Goal: Task Accomplishment & Management: Manage account settings

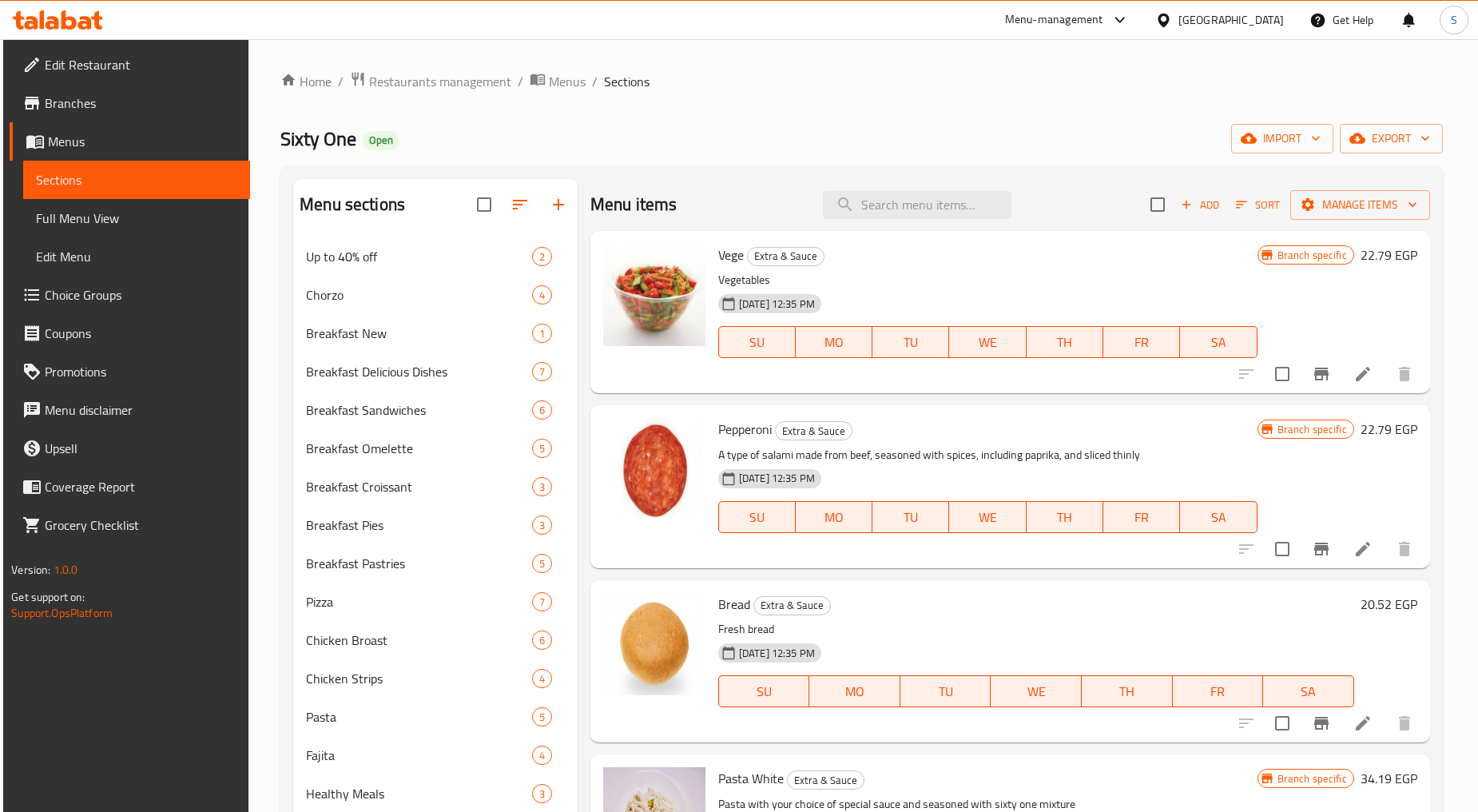
click at [1268, 22] on div "[GEOGRAPHIC_DATA]" at bounding box center [1231, 20] width 105 height 18
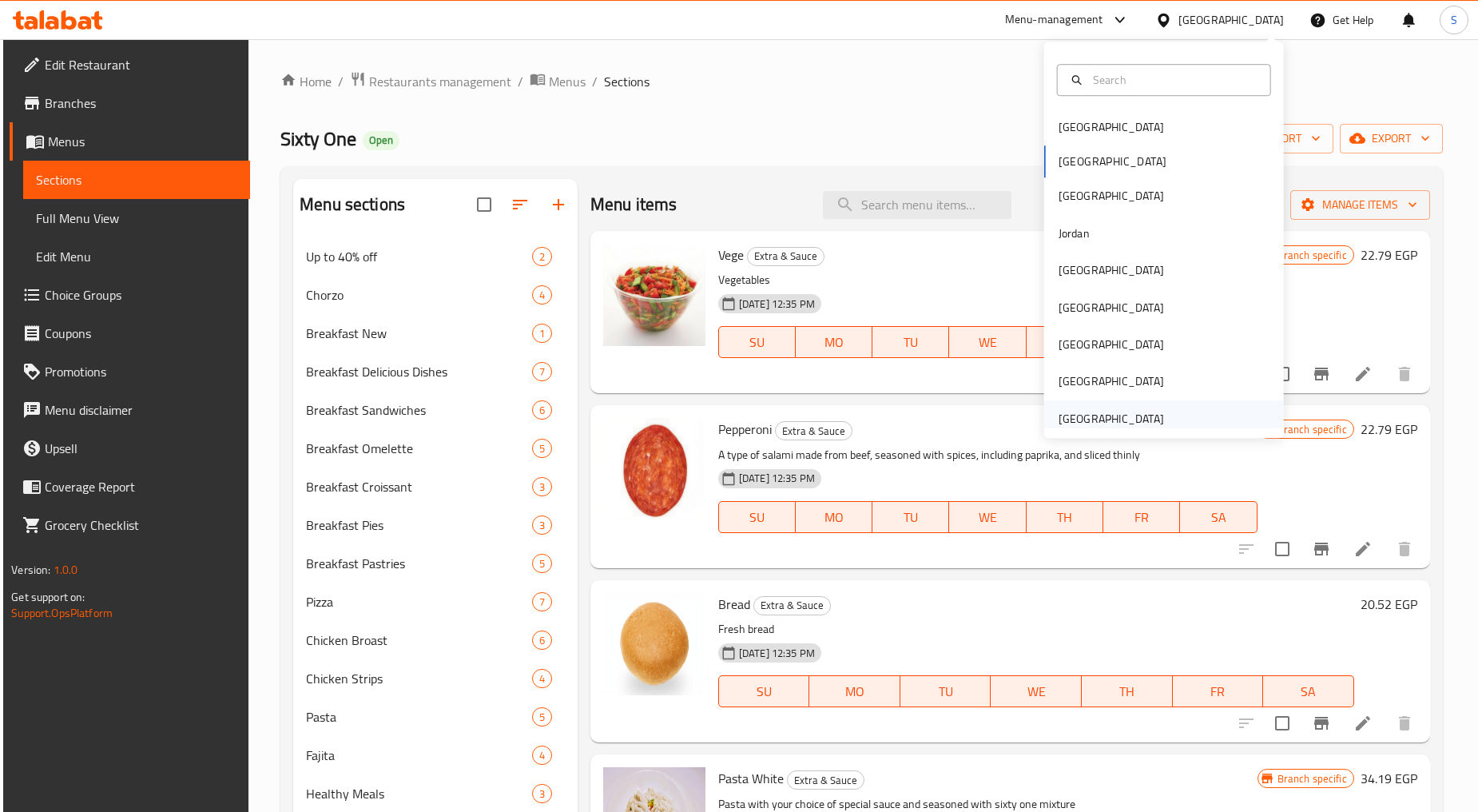
click at [1157, 418] on div "[GEOGRAPHIC_DATA]" at bounding box center [1111, 418] width 131 height 37
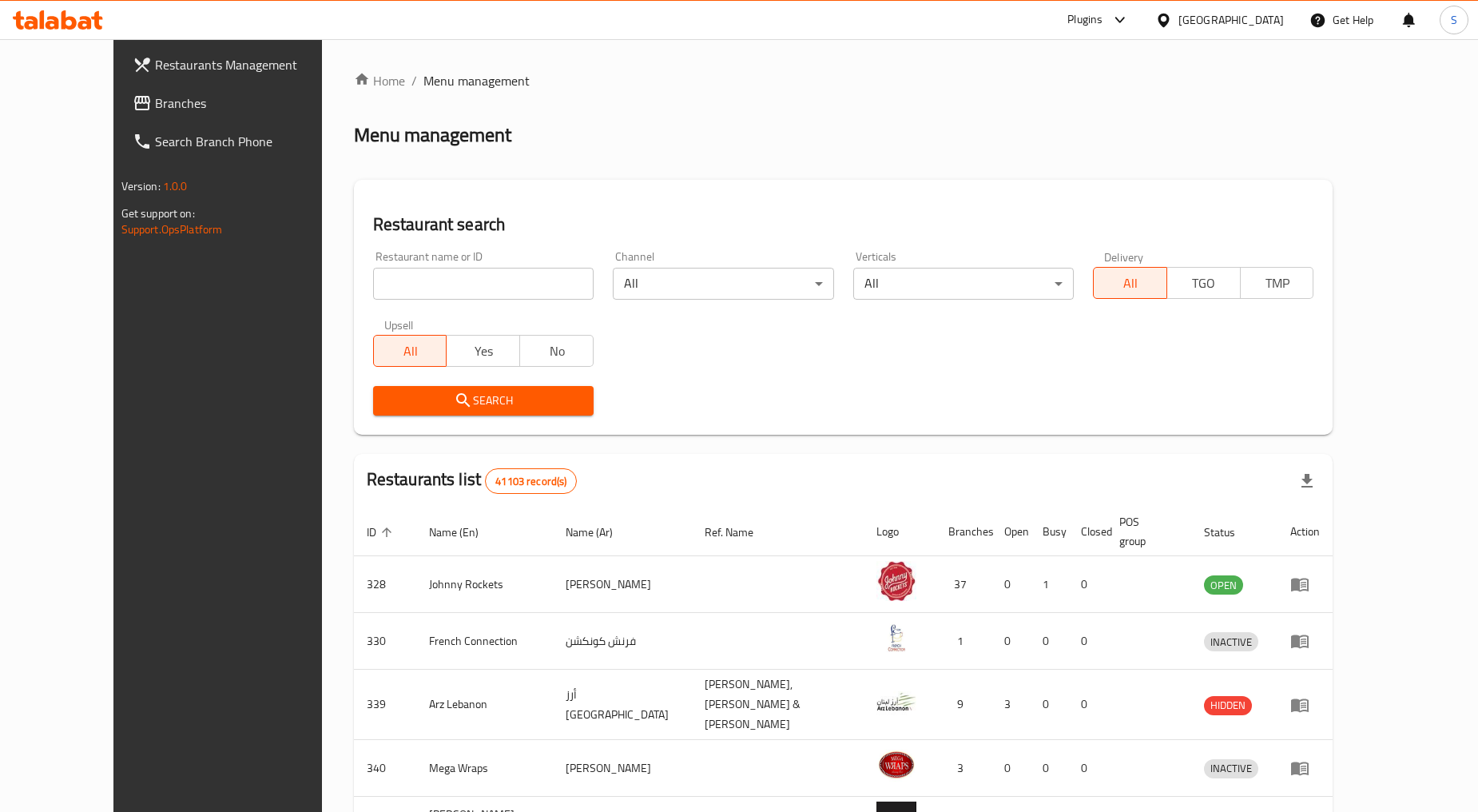
click at [155, 98] on span "Branches" at bounding box center [251, 102] width 193 height 19
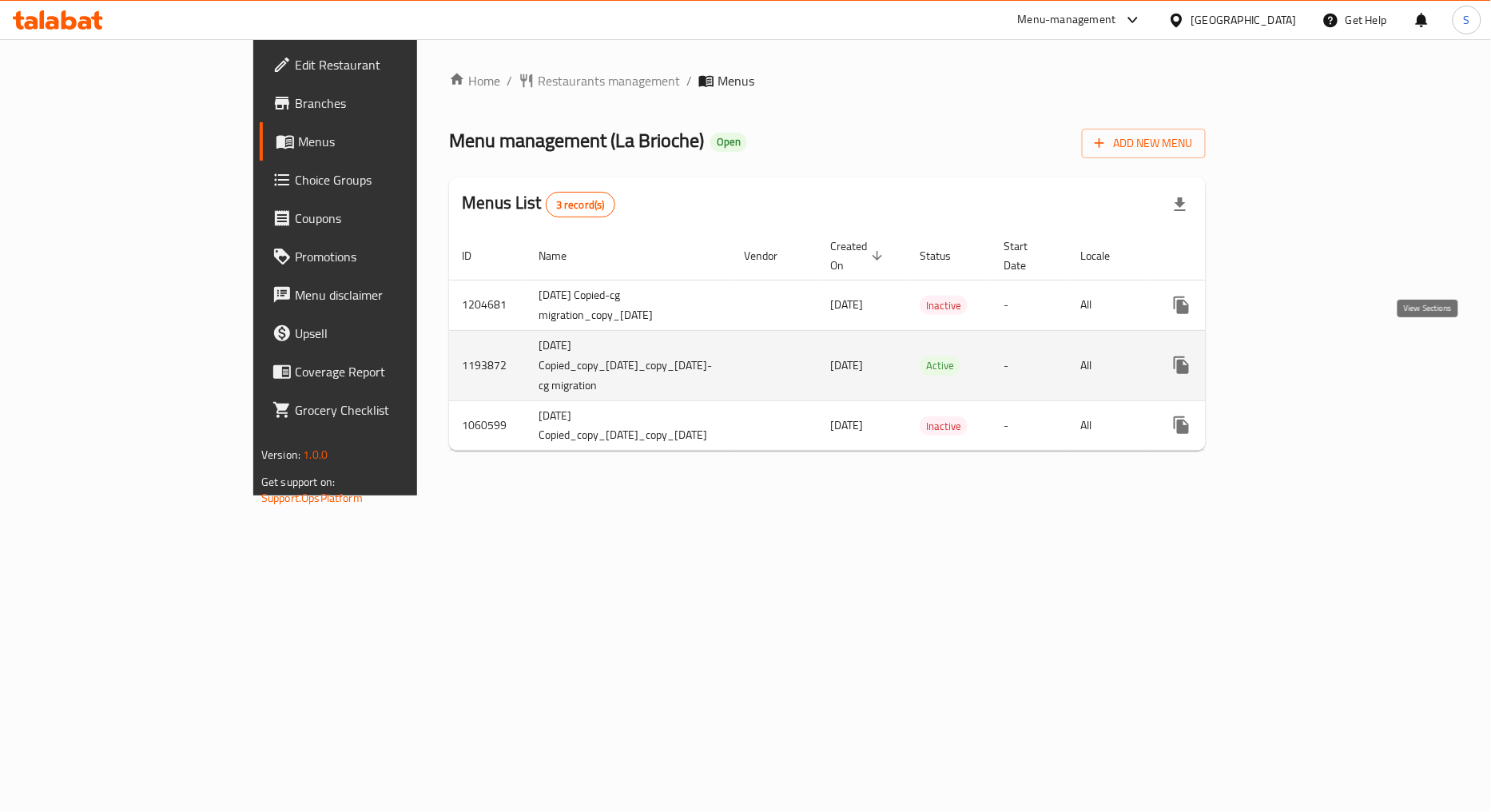
click at [1316, 346] on link "enhanced table" at bounding box center [1297, 365] width 38 height 38
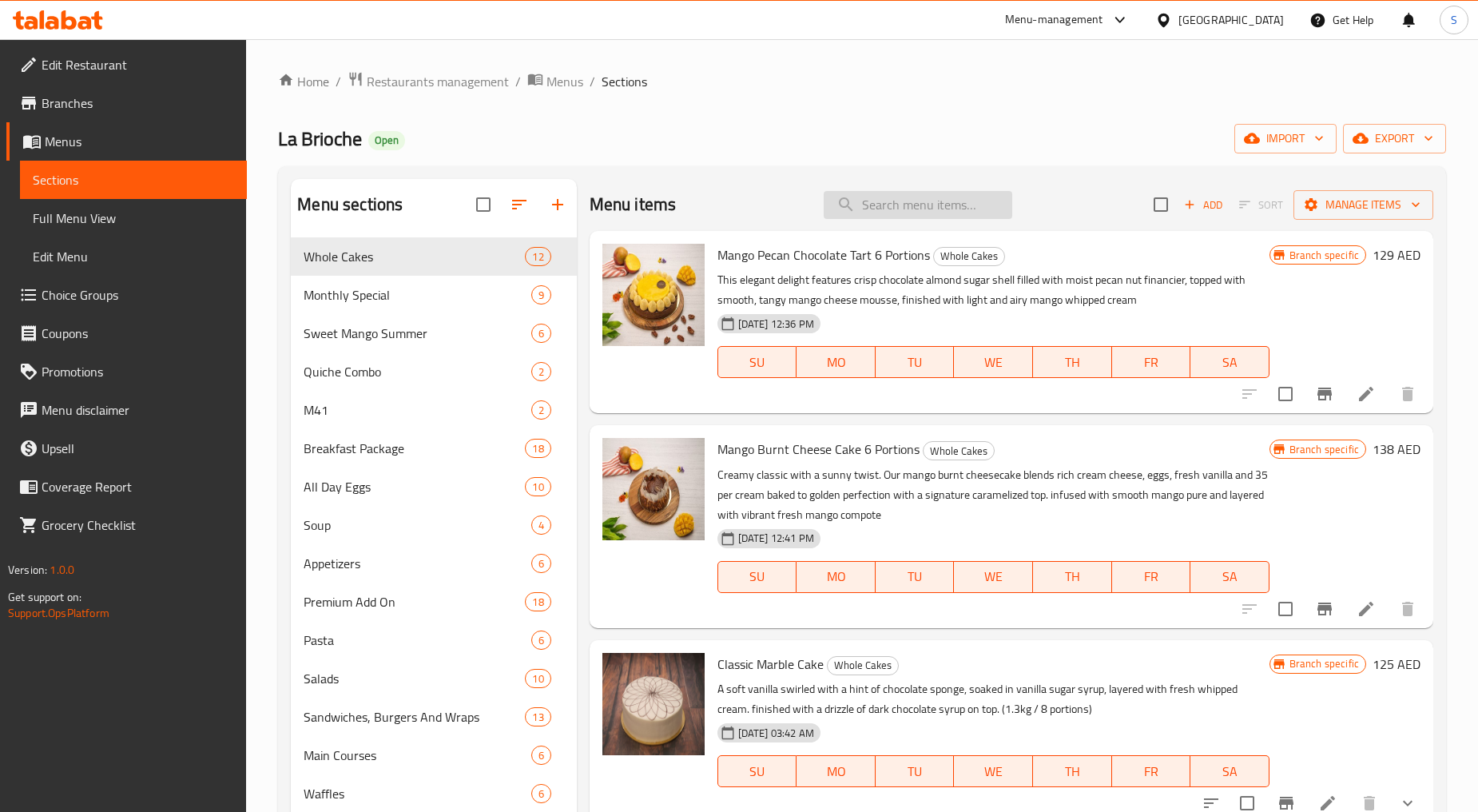
click at [881, 204] on input "search" at bounding box center [918, 205] width 189 height 28
click at [917, 187] on div "Menu items Add Sort Manage items" at bounding box center [1012, 205] width 844 height 52
click at [921, 202] on input "search" at bounding box center [918, 205] width 189 height 28
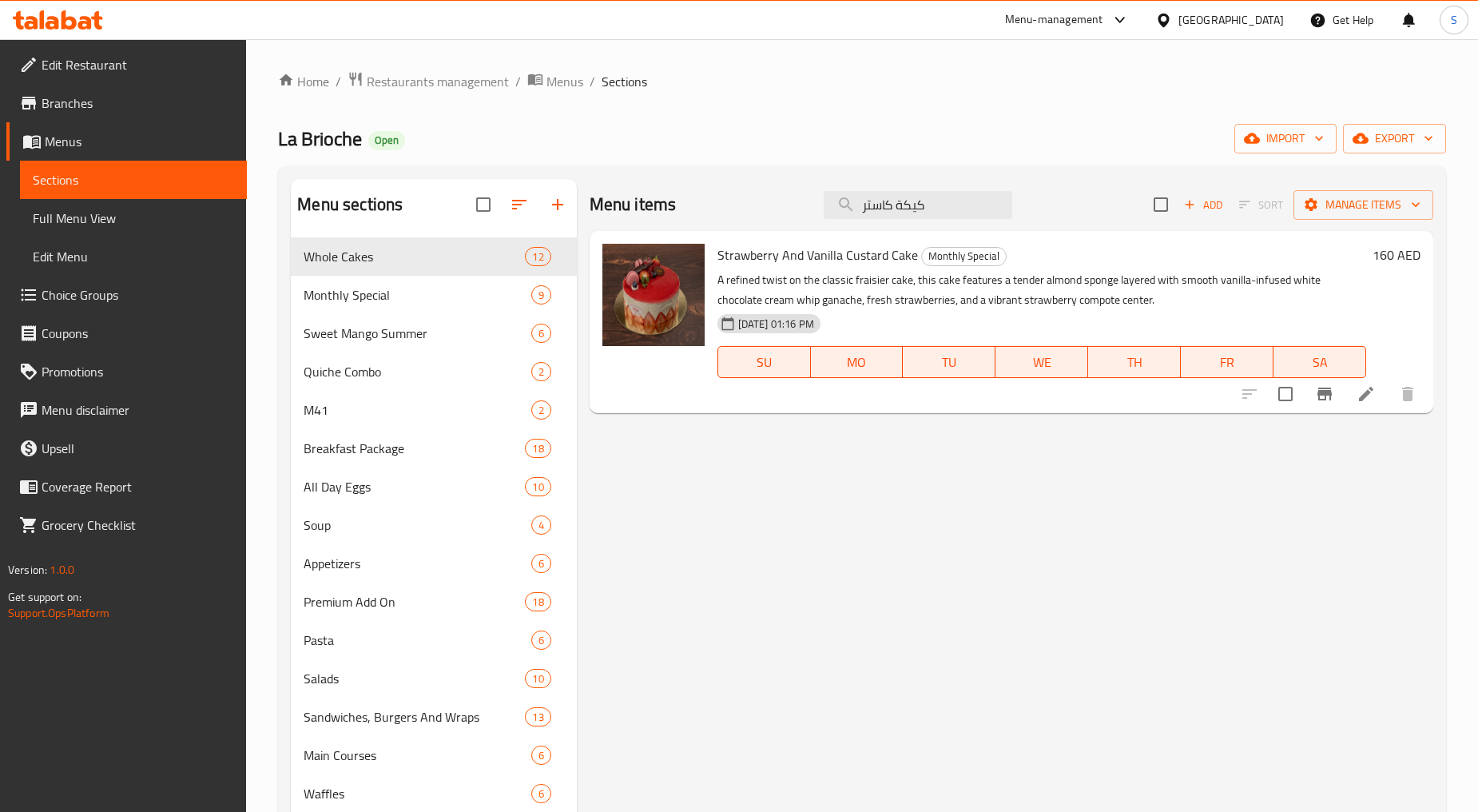
type input "كيكة كاستر"
click at [1379, 404] on li at bounding box center [1366, 394] width 45 height 29
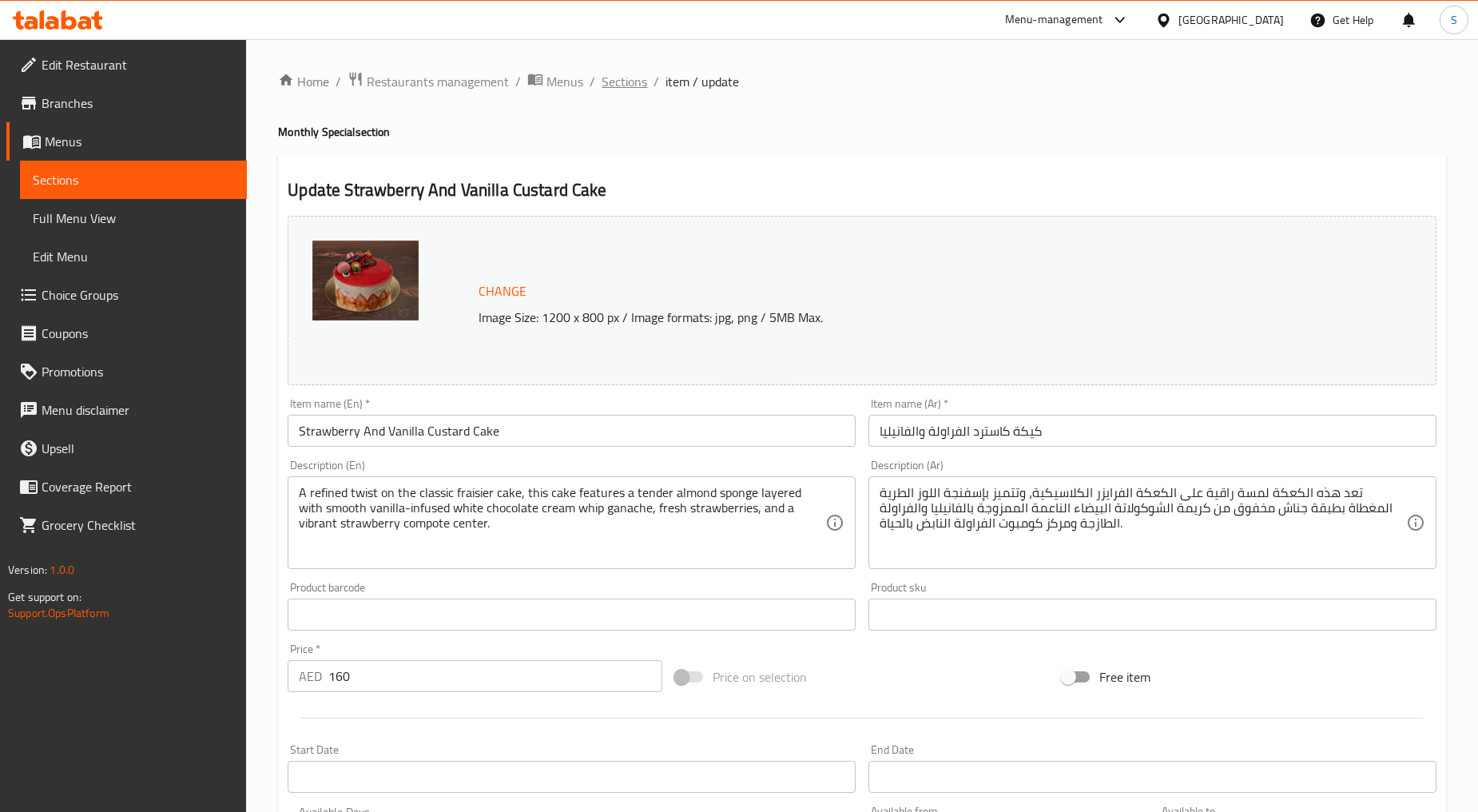
click at [627, 74] on span "Sections" at bounding box center [625, 81] width 46 height 19
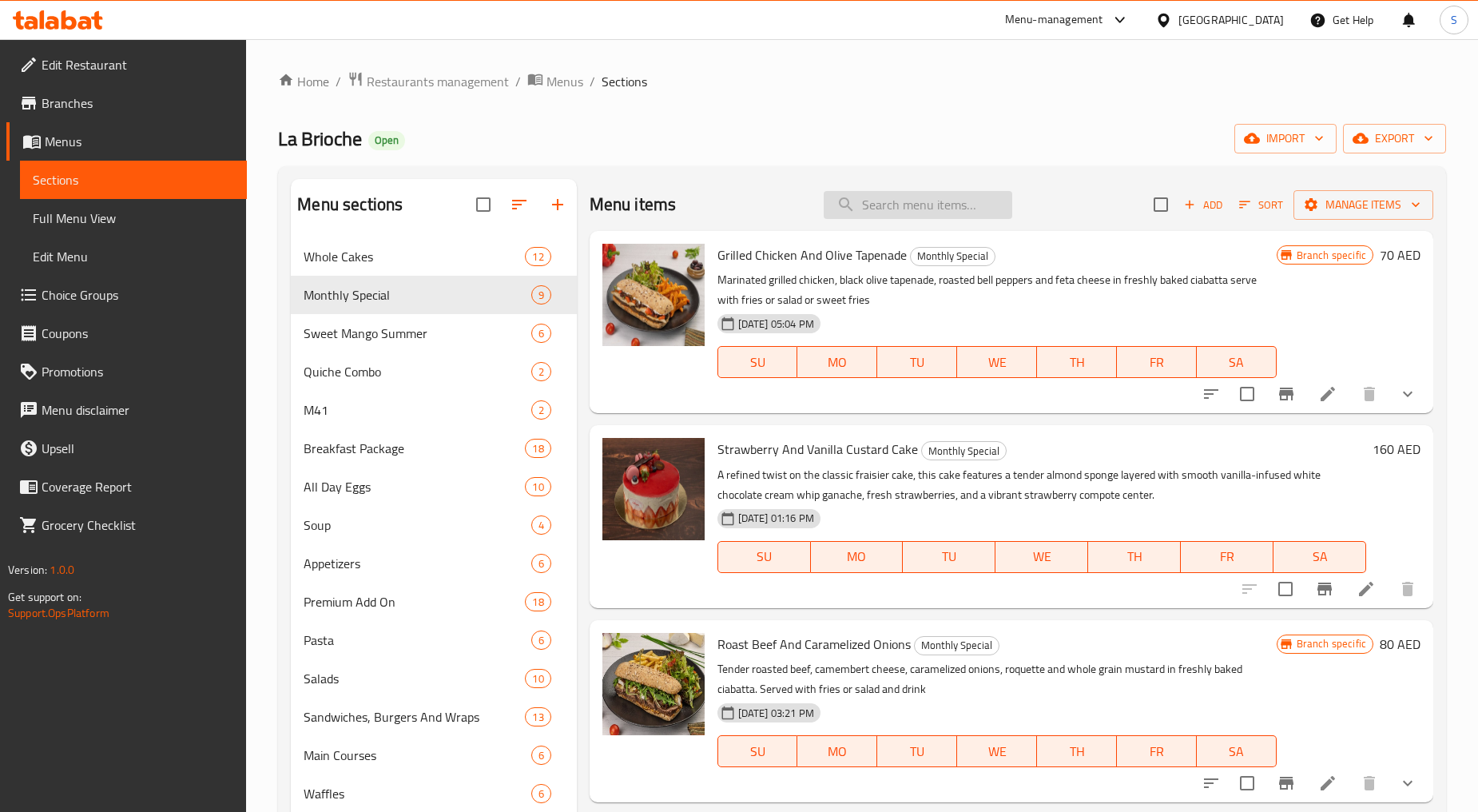
click at [892, 201] on input "search" at bounding box center [918, 205] width 189 height 28
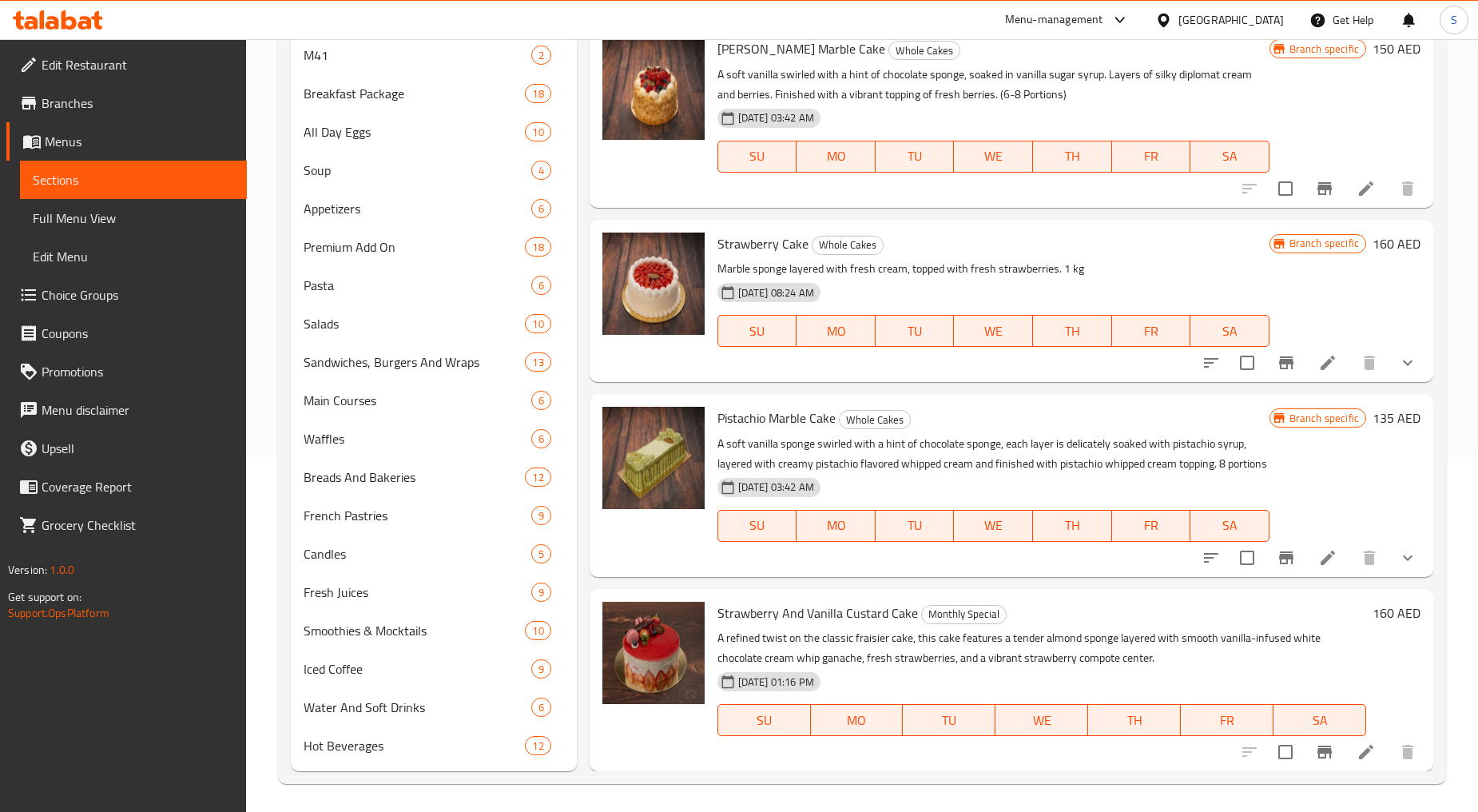
scroll to position [357, 0]
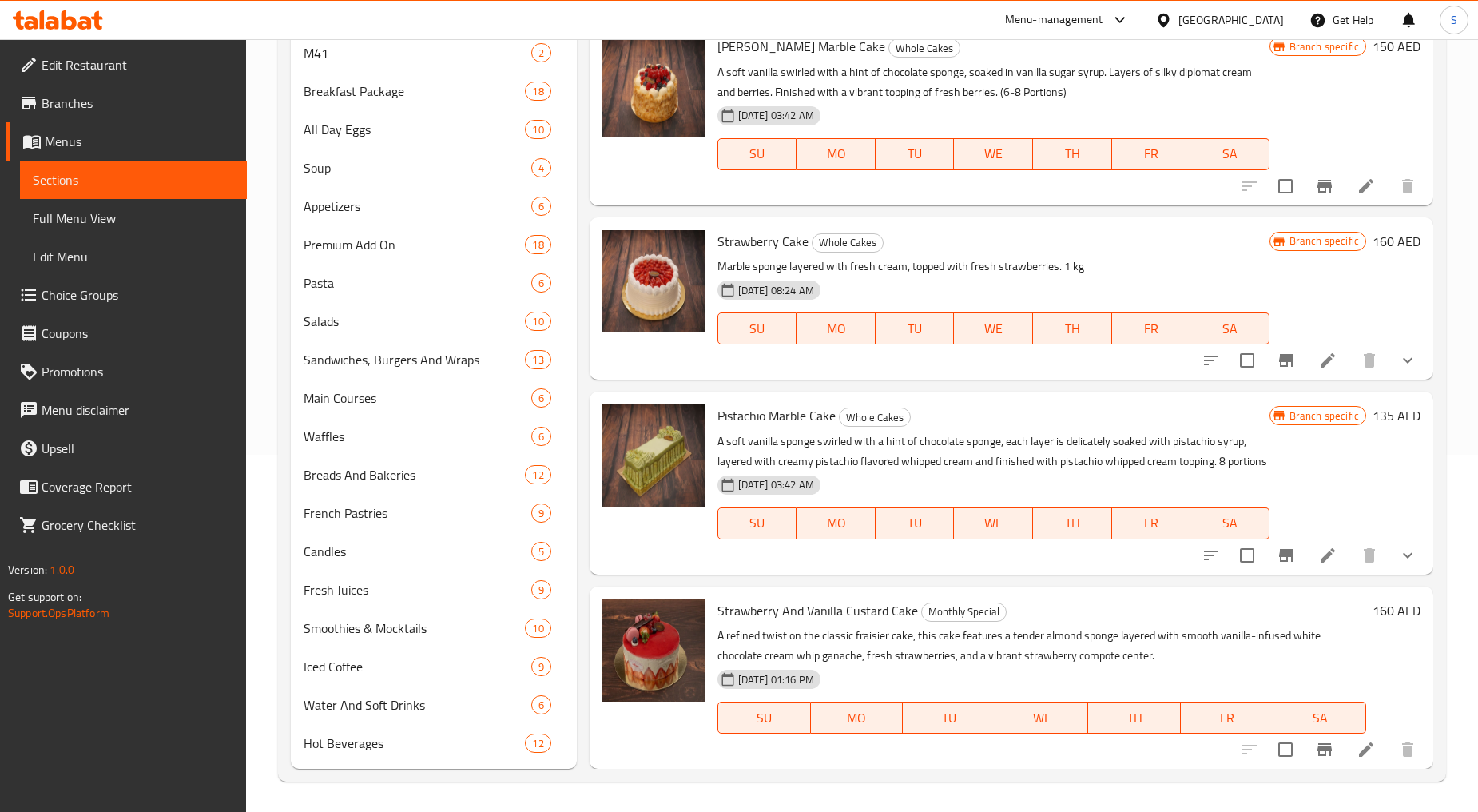
type input "كيكة"
